Goal: Information Seeking & Learning: Check status

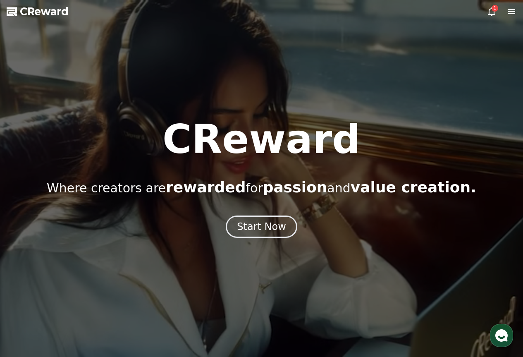
click at [493, 13] on icon at bounding box center [491, 12] width 10 height 10
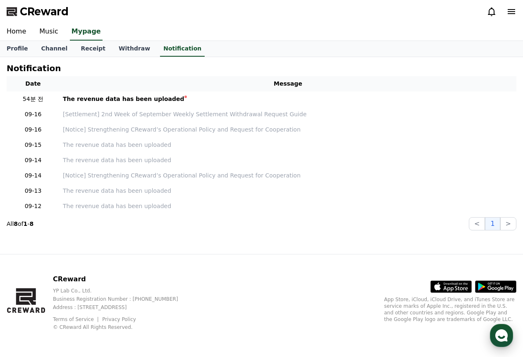
click at [503, 330] on use "button" at bounding box center [501, 335] width 12 height 12
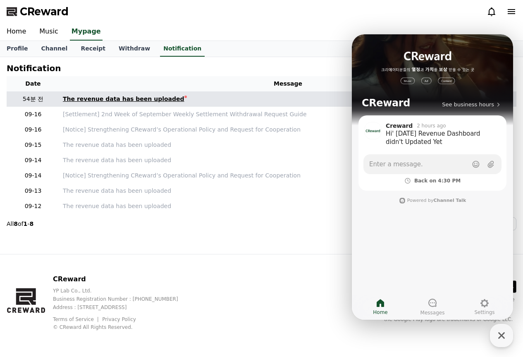
click at [139, 98] on div "The revenue data has been uploaded" at bounding box center [123, 99] width 121 height 9
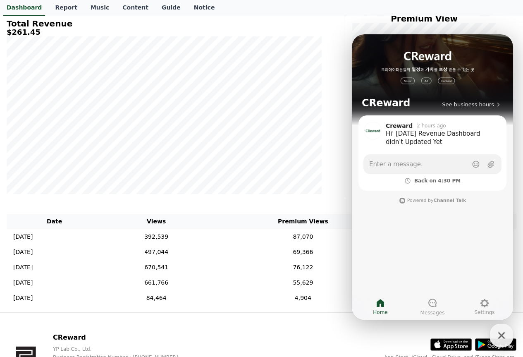
scroll to position [124, 0]
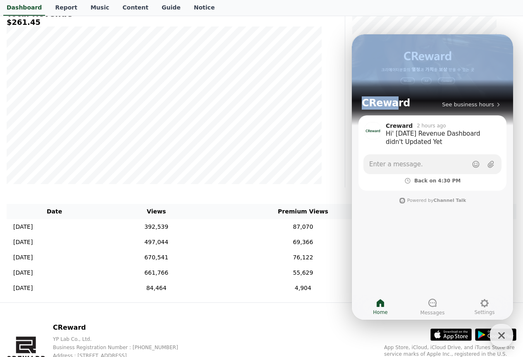
drag, startPoint x: 389, startPoint y: 40, endPoint x: 292, endPoint y: 45, distance: 97.2
click at [352, 34] on html "CReward See business hours Creward 2 hours ago Hi' [DATE] Revenue Dashboard did…" at bounding box center [432, 34] width 161 height 0
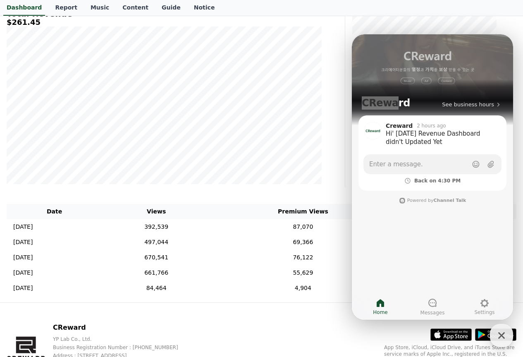
click at [308, 209] on th "Premium Views" at bounding box center [302, 211] width 185 height 15
click at [498, 339] on icon "button" at bounding box center [501, 335] width 15 height 15
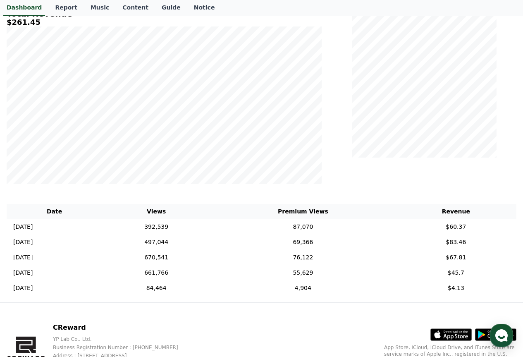
scroll to position [0, 0]
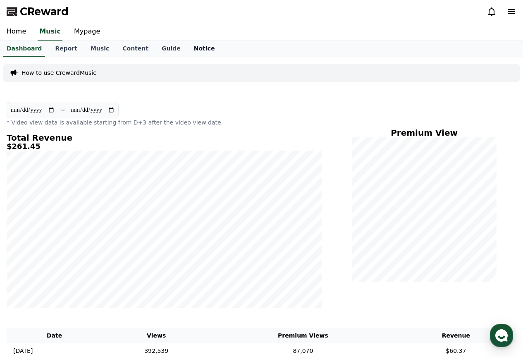
click at [187, 52] on link "Notice" at bounding box center [204, 49] width 34 height 16
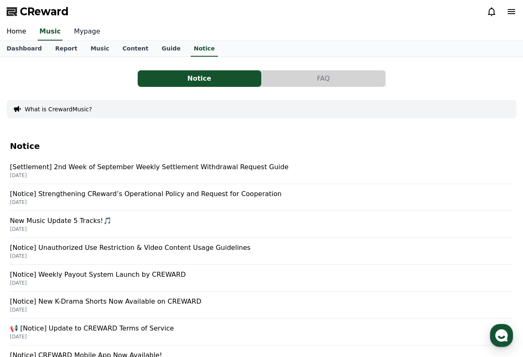
click at [69, 32] on link "Mypage" at bounding box center [86, 31] width 39 height 17
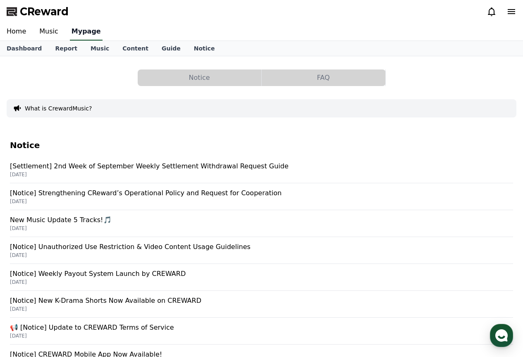
select select "**********"
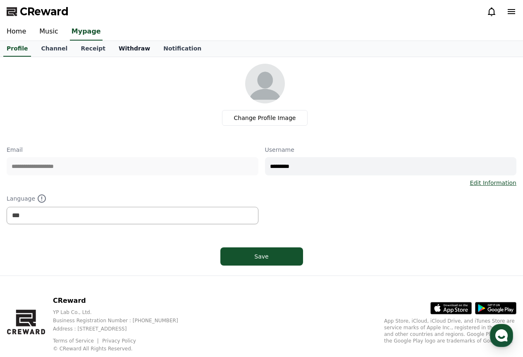
click at [119, 51] on link "Withdraw" at bounding box center [134, 49] width 45 height 16
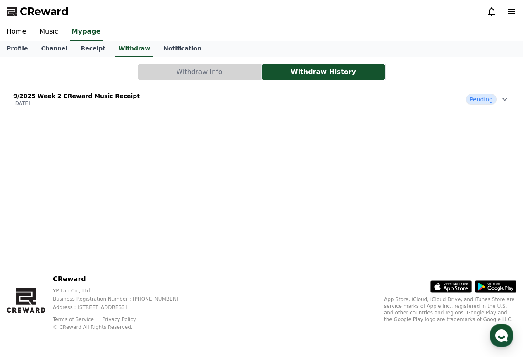
click at [219, 73] on button "Withdraw Info" at bounding box center [200, 72] width 124 height 17
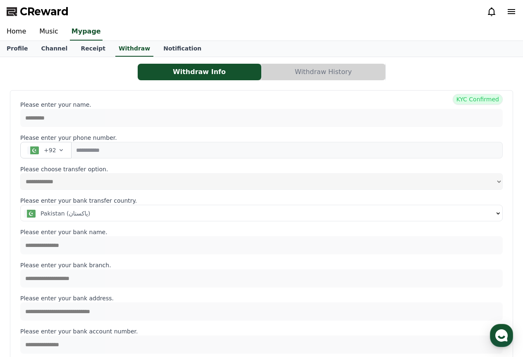
click at [287, 67] on button "Withdraw History" at bounding box center [324, 72] width 124 height 17
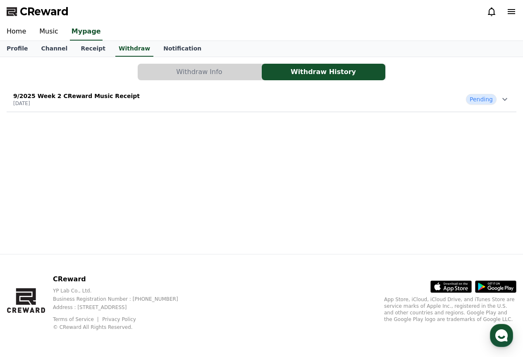
click at [208, 91] on div "9/2025 Week 2 CReward Music Receipt [DATE] Pending" at bounding box center [262, 98] width 510 height 21
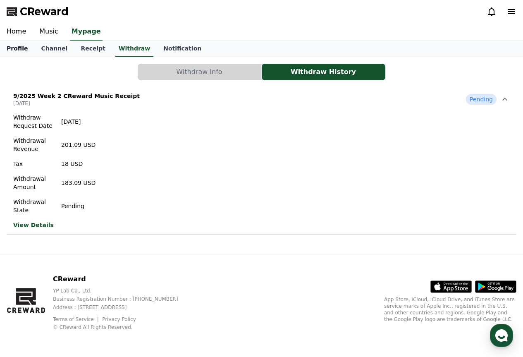
click at [12, 45] on link "Profile" at bounding box center [17, 49] width 34 height 16
select select "**********"
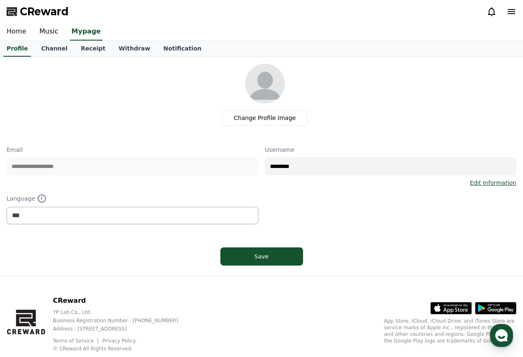
click at [23, 31] on link "Home" at bounding box center [16, 31] width 33 height 17
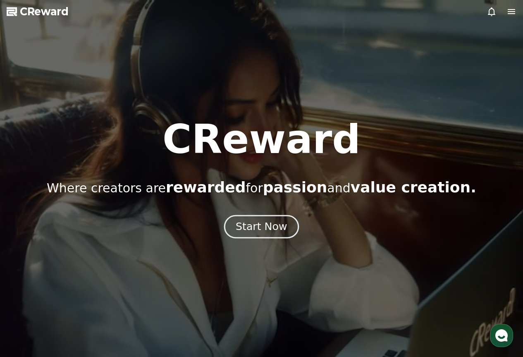
click at [276, 222] on div "Start Now" at bounding box center [261, 226] width 51 height 14
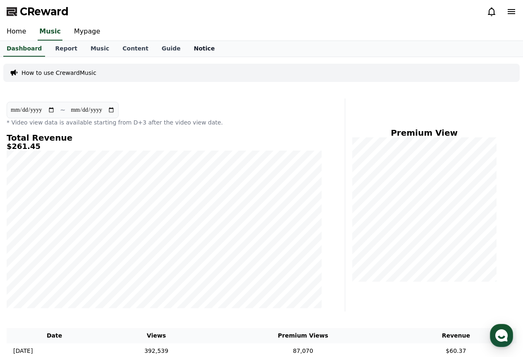
click at [187, 52] on link "Notice" at bounding box center [204, 49] width 34 height 16
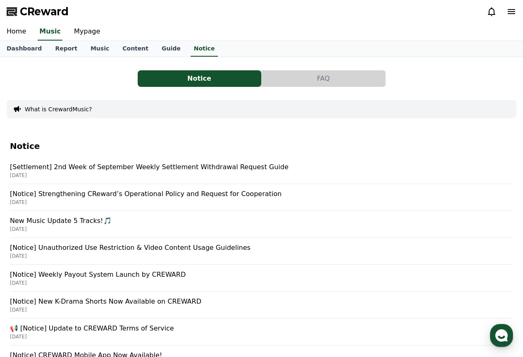
click at [298, 68] on div "Notice FAQ What is CrewardMusic? Notice [Settlement] 2nd Week of September Week…" at bounding box center [262, 263] width 510 height 399
click at [305, 83] on button "FAQ" at bounding box center [324, 78] width 124 height 17
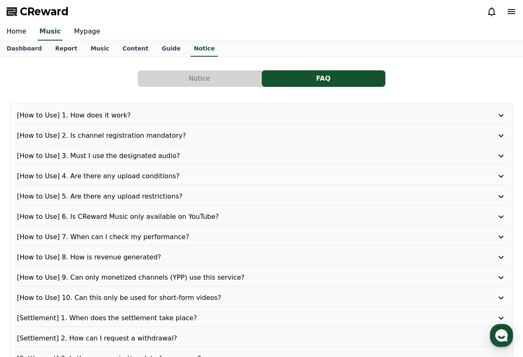
click at [183, 78] on button "Notice" at bounding box center [200, 78] width 124 height 17
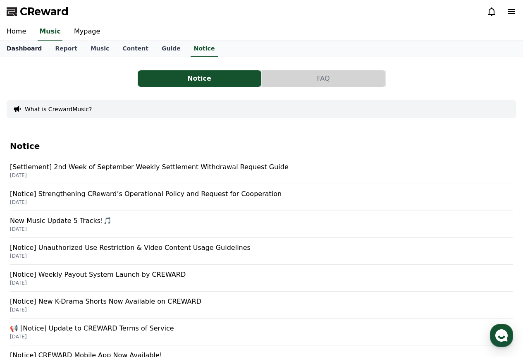
click at [20, 45] on link "Dashboard" at bounding box center [24, 49] width 48 height 16
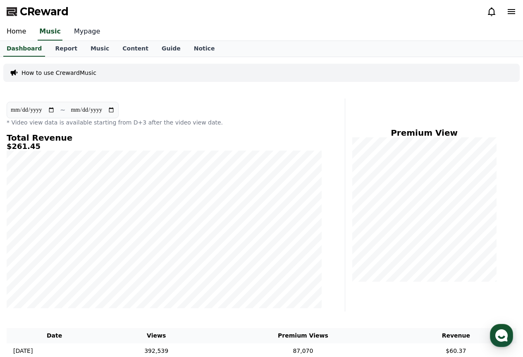
click at [89, 32] on link "Mypage" at bounding box center [86, 31] width 39 height 17
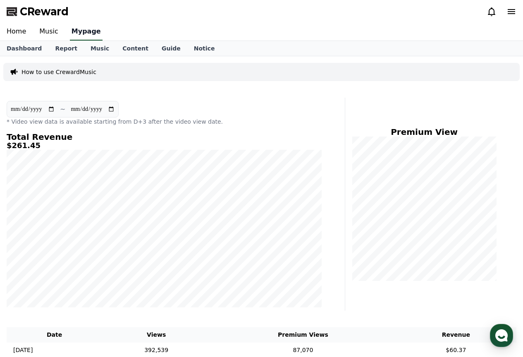
select select "**********"
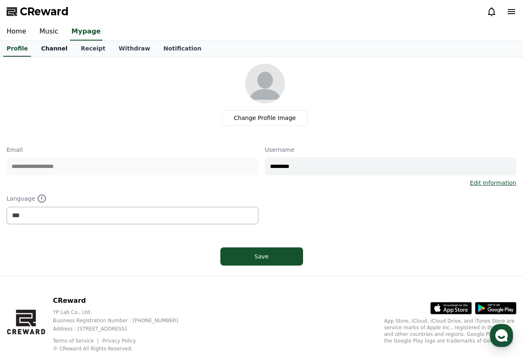
click at [48, 47] on link "Channel" at bounding box center [54, 49] width 40 height 16
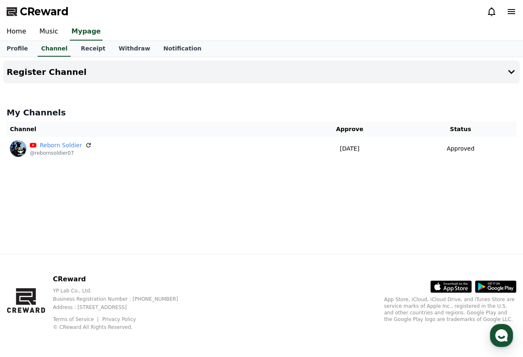
click at [77, 40] on div "Home Music Mypage" at bounding box center [261, 32] width 523 height 18
click at [79, 45] on link "Receipt" at bounding box center [93, 49] width 38 height 16
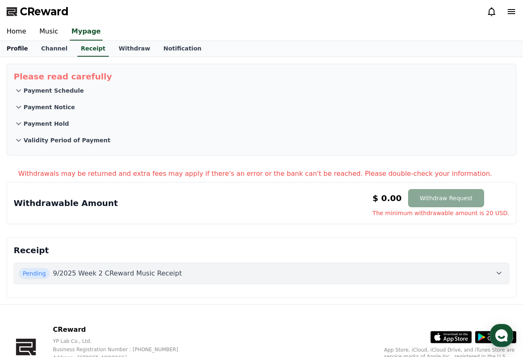
click at [17, 48] on link "Profile" at bounding box center [17, 49] width 34 height 16
select select "**********"
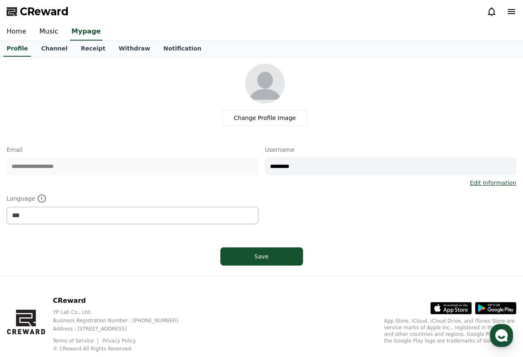
click at [10, 35] on link "Home" at bounding box center [16, 31] width 33 height 17
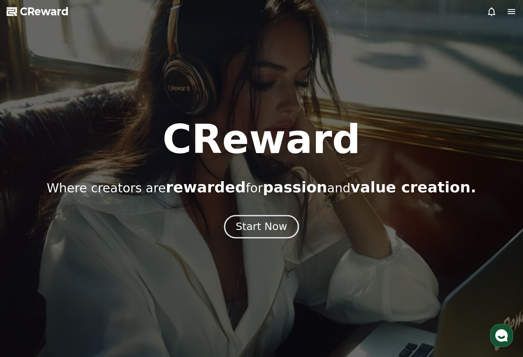
click at [250, 224] on div "Start Now" at bounding box center [261, 226] width 51 height 14
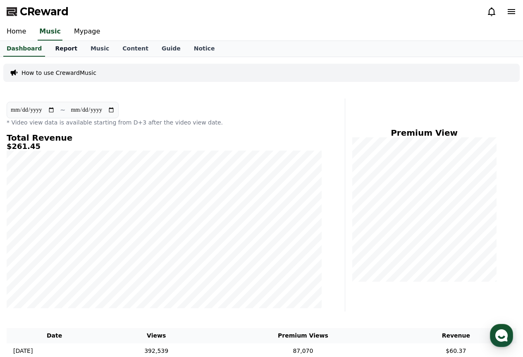
click at [64, 52] on link "Report" at bounding box center [66, 49] width 36 height 16
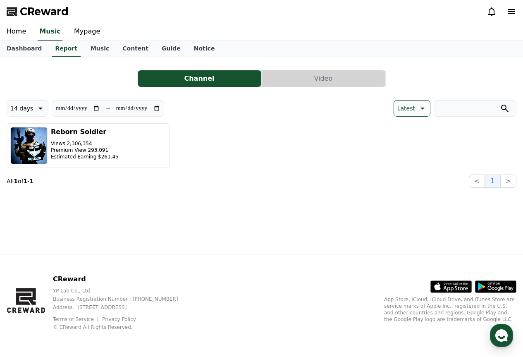
click at [286, 71] on button "Video" at bounding box center [324, 78] width 124 height 17
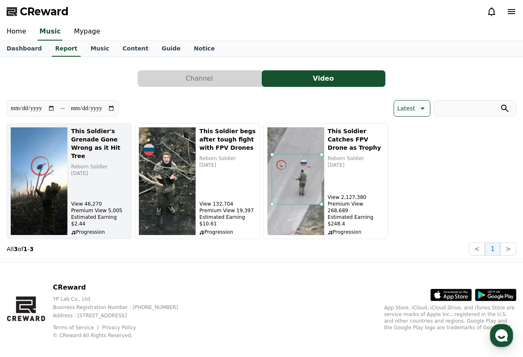
click at [112, 229] on p "Progression" at bounding box center [99, 232] width 57 height 7
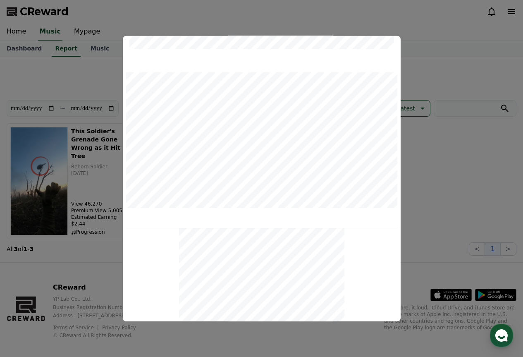
scroll to position [305, 0]
click at [445, 138] on button "close modal" at bounding box center [261, 178] width 523 height 357
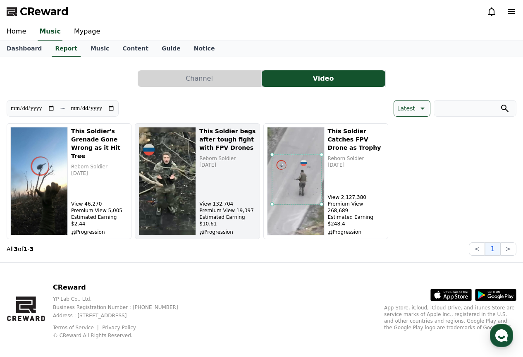
click at [237, 214] on p "Premium View 19,397" at bounding box center [227, 210] width 57 height 7
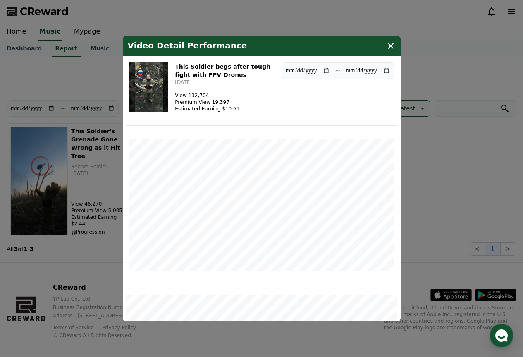
click at [386, 42] on icon "modal" at bounding box center [391, 45] width 10 height 10
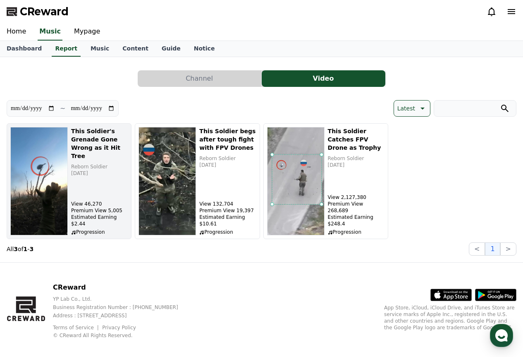
drag, startPoint x: 71, startPoint y: 205, endPoint x: 109, endPoint y: 229, distance: 45.1
click at [109, 229] on button "This Soldier's Grenade Gone Wrong as it Hit Tree Reborn Soldier [DATE] View 46,…" at bounding box center [69, 181] width 125 height 116
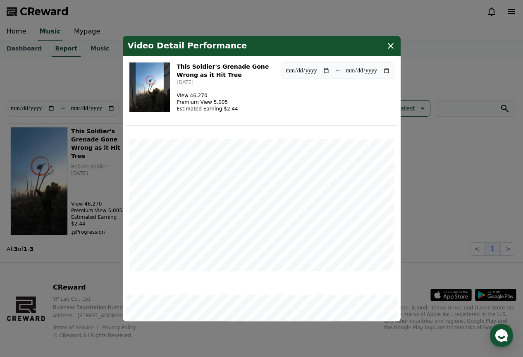
drag, startPoint x: 232, startPoint y: 110, endPoint x: 176, endPoint y: 96, distance: 57.4
click at [176, 96] on div "This Soldier's Grenade Gone Wrong as it Hit Tree [DATE] View 46,270 Premium Vie…" at bounding box center [202, 87] width 146 height 50
copy div "View 46,270 Premium View 5,005 Estimated Earning $2.44"
click at [387, 48] on icon "modal" at bounding box center [391, 45] width 10 height 10
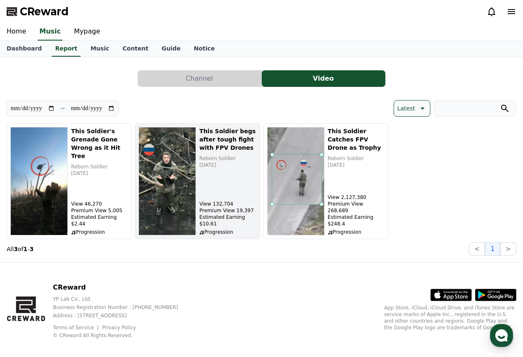
click at [224, 193] on div "This Soldier begs after tough fight with FPV Drones Reborn Soldier [DATE] View …" at bounding box center [227, 181] width 57 height 108
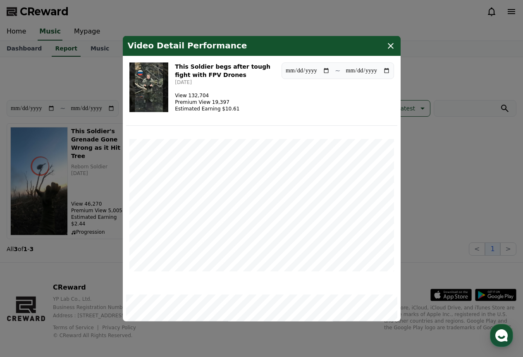
drag, startPoint x: 189, startPoint y: 96, endPoint x: 172, endPoint y: 101, distance: 17.4
click at [241, 111] on div "This Soldier begs after tough fight with FPV Drones [DATE] View 132,704 Premium…" at bounding box center [225, 87] width 100 height 50
drag, startPoint x: 178, startPoint y: 94, endPoint x: 237, endPoint y: 112, distance: 61.2
click at [237, 112] on div "This Soldier begs after tough fight with FPV Drones [DATE] View 132,704 Premium…" at bounding box center [225, 87] width 100 height 50
copy div "View 132,704 Premium View 19,397 Estimated Earning $10.61"
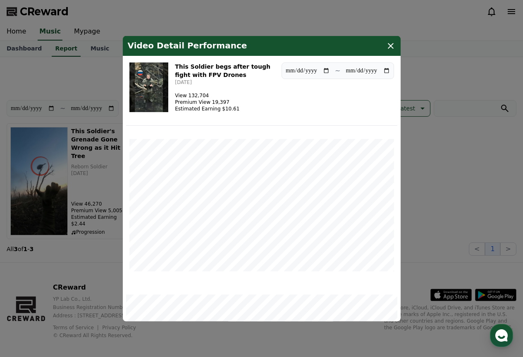
click at [393, 45] on icon "modal" at bounding box center [391, 45] width 10 height 10
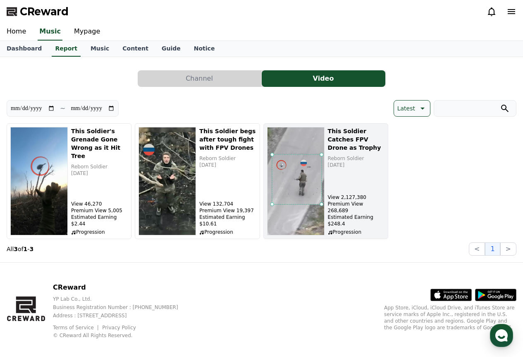
click at [357, 167] on div "This Soldier Catches FPV Drone as Trophy Reborn Soldier [DATE] View 2,127,380 P…" at bounding box center [356, 181] width 57 height 108
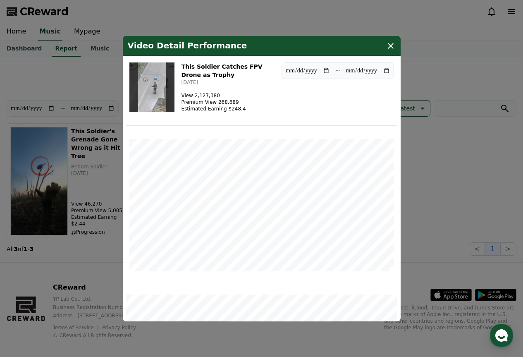
drag, startPoint x: 250, startPoint y: 104, endPoint x: 179, endPoint y: 100, distance: 71.6
click at [179, 100] on div "This Soldier Catches FPV Drone as Trophy [DATE] View 2,127,380 Premium View 268…" at bounding box center [202, 87] width 146 height 50
click at [187, 94] on p "View 2,127,380" at bounding box center [213, 95] width 64 height 7
drag, startPoint x: 184, startPoint y: 94, endPoint x: 263, endPoint y: 114, distance: 81.4
click at [263, 114] on div "**********" at bounding box center [261, 92] width 271 height 67
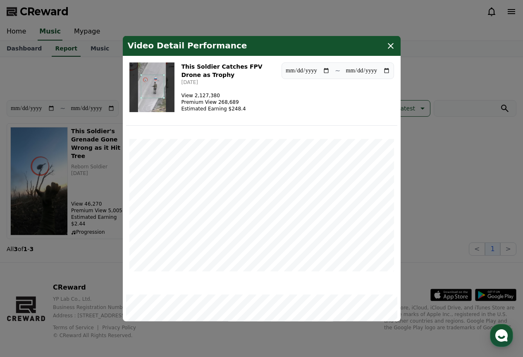
copy div "View 2,127,380 Premium View 268,689 Estimated Earning $248.4"
